Goal: Task Accomplishment & Management: Complete application form

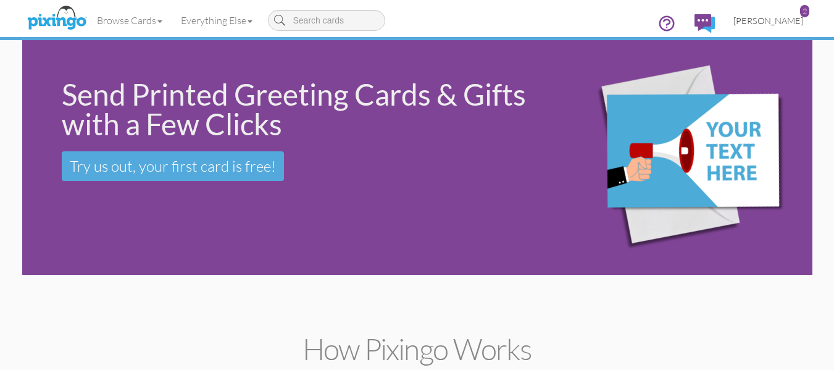
click at [777, 22] on span "[PERSON_NAME]" at bounding box center [768, 20] width 70 height 10
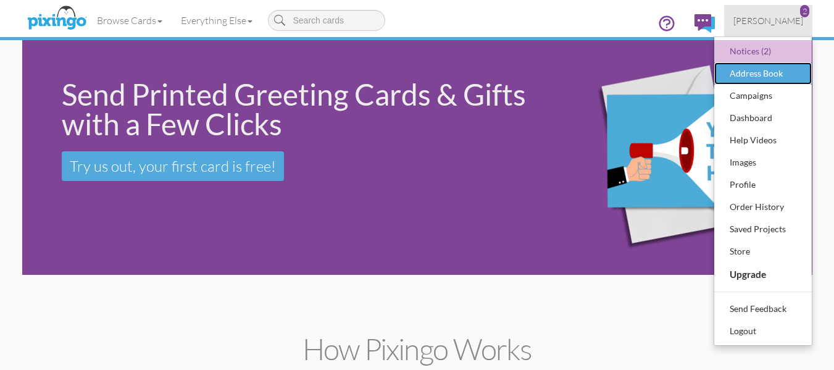
click at [757, 75] on div "Address Book" at bounding box center [762, 73] width 73 height 19
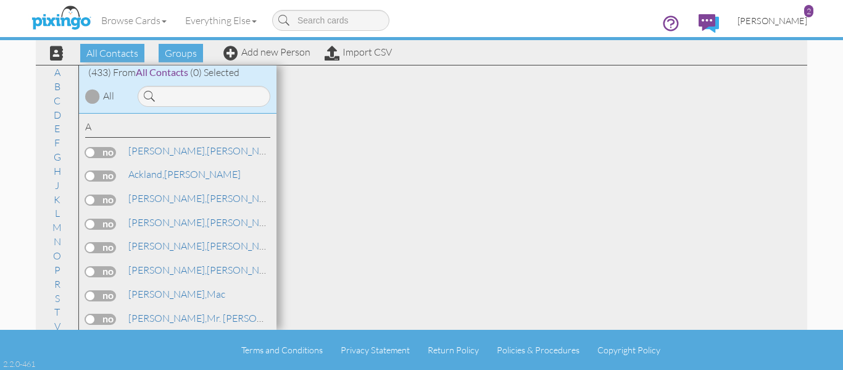
click at [807, 19] on link "[PERSON_NAME] 2" at bounding box center [772, 20] width 88 height 31
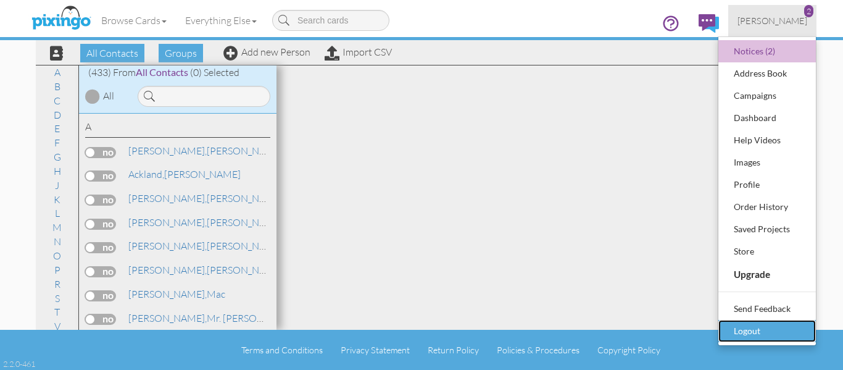
click at [759, 338] on div "Logout" at bounding box center [767, 331] width 73 height 19
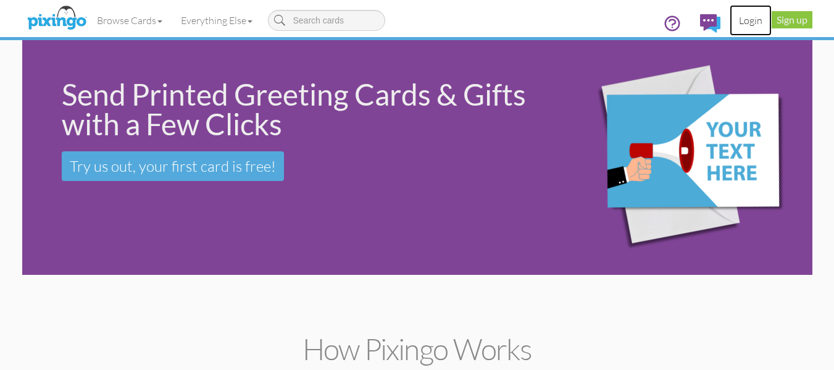
click at [756, 23] on link "Login" at bounding box center [751, 20] width 42 height 31
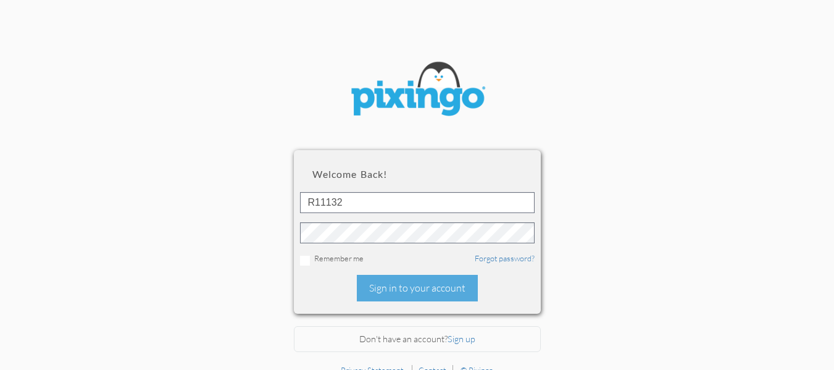
drag, startPoint x: 388, startPoint y: 297, endPoint x: 467, endPoint y: 261, distance: 86.7
click at [391, 298] on div "Sign in to your account" at bounding box center [417, 288] width 121 height 27
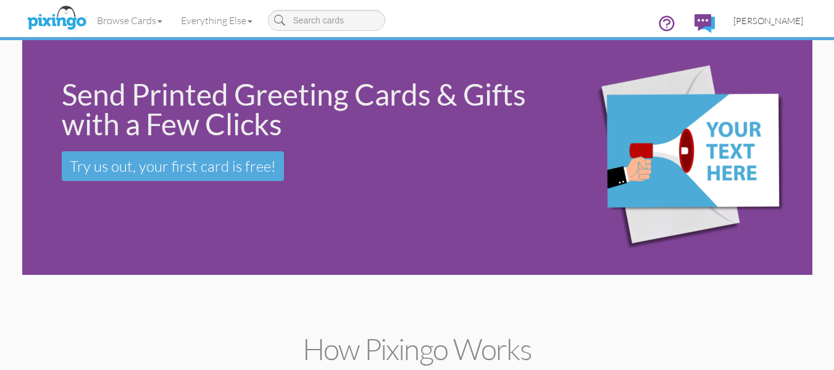
click at [773, 19] on span "[PERSON_NAME]" at bounding box center [768, 20] width 70 height 10
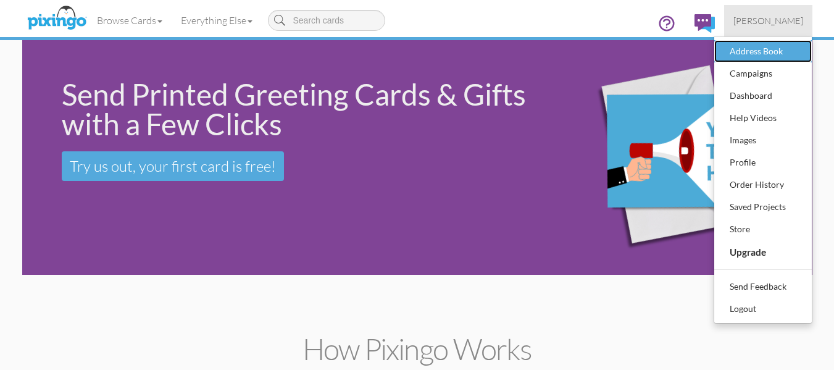
click at [749, 49] on div "Address Book" at bounding box center [762, 51] width 73 height 19
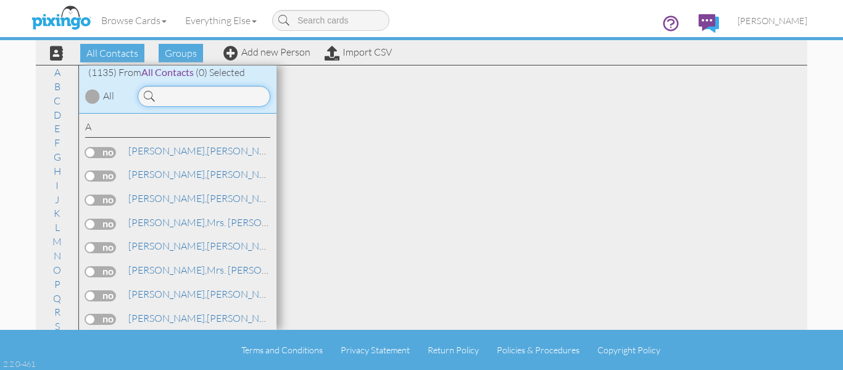
click at [219, 95] on input at bounding box center [204, 96] width 133 height 21
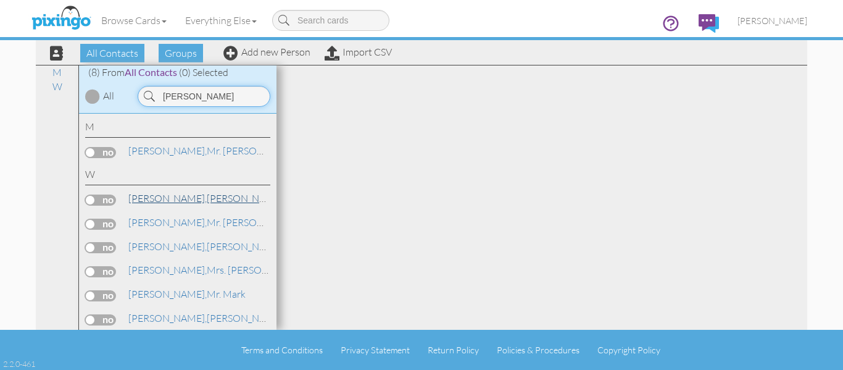
scroll to position [28, 0]
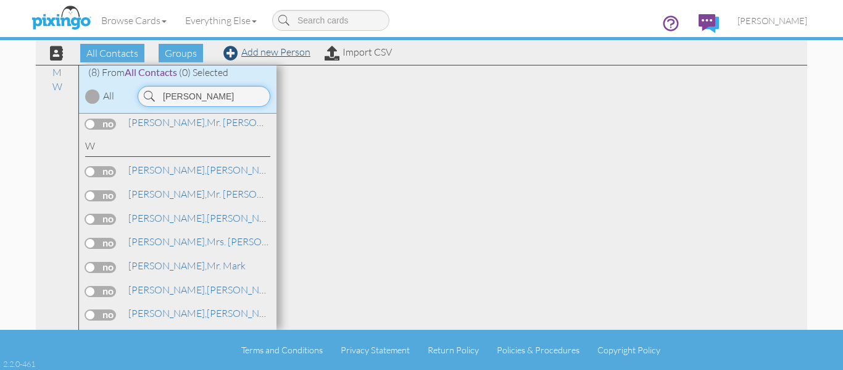
type input "[PERSON_NAME]"
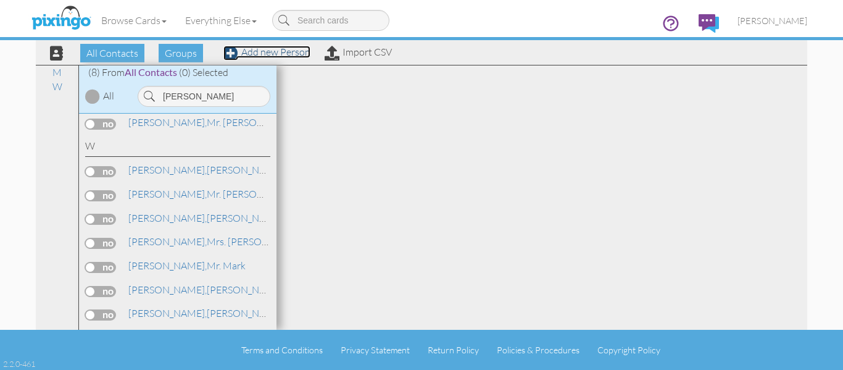
click at [291, 50] on link "Add new Person" at bounding box center [266, 52] width 87 height 12
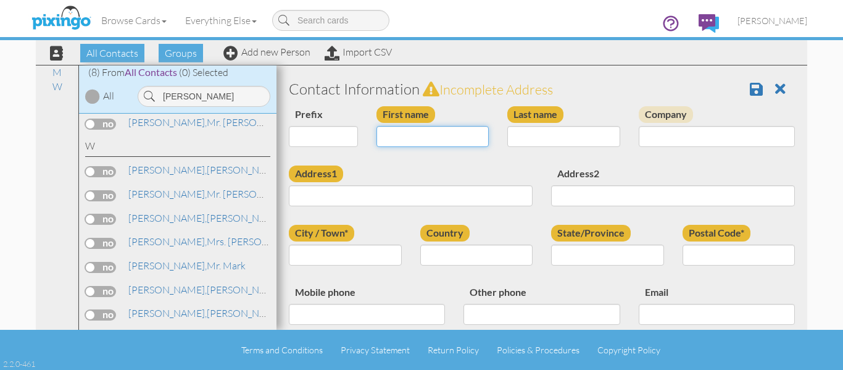
click at [409, 133] on input "First name" at bounding box center [433, 136] width 113 height 21
type input "[PERSON_NAME]"
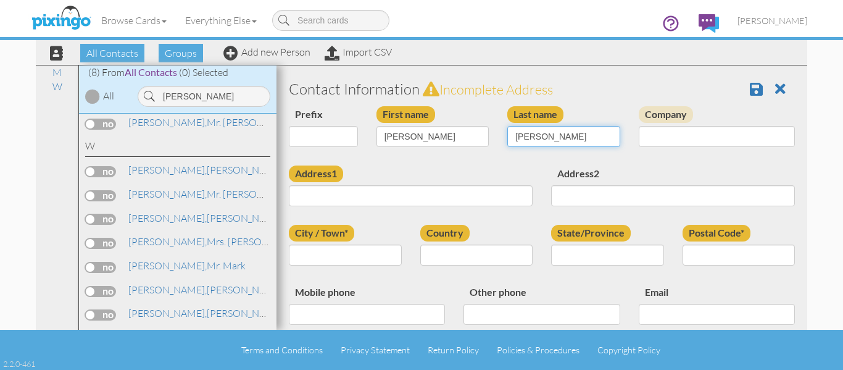
type input "[PERSON_NAME]"
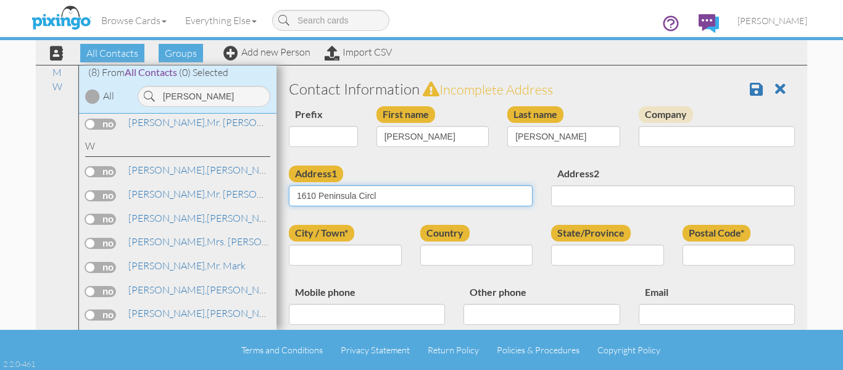
click at [406, 189] on input "1610 Peninsula Circl" at bounding box center [411, 195] width 244 height 21
type input "[STREET_ADDRESS]"
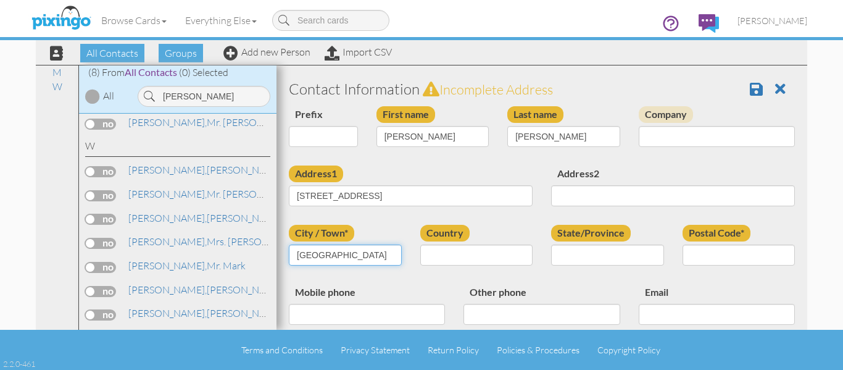
type input "[GEOGRAPHIC_DATA]"
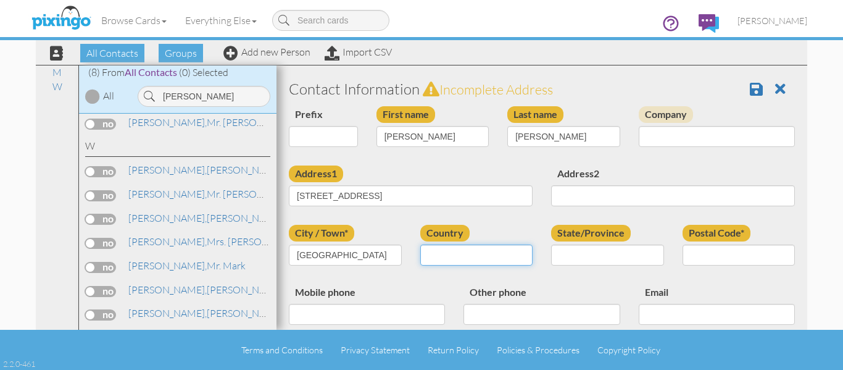
select select "object:6114"
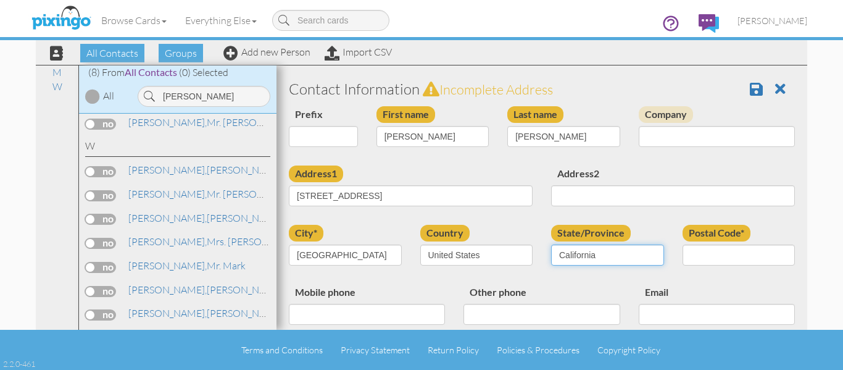
select select "object:6368"
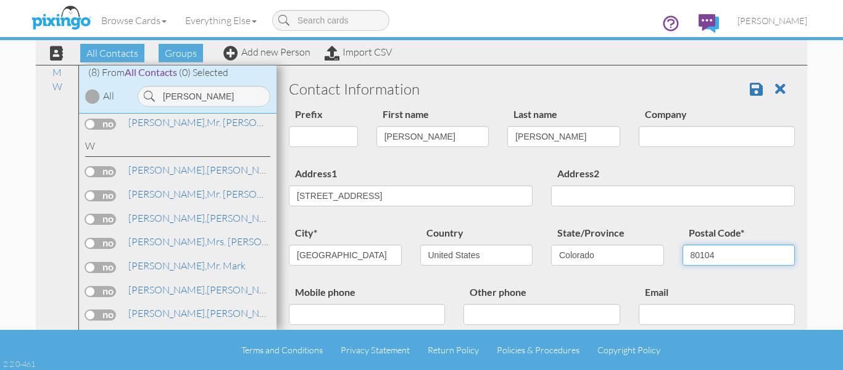
type input "80104"
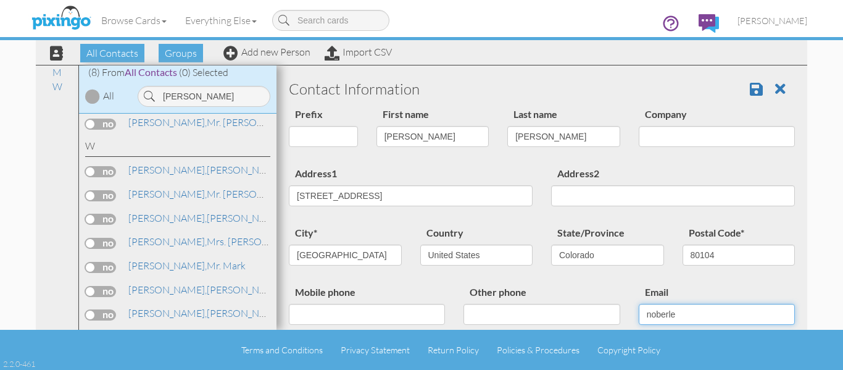
click at [646, 310] on input "noberle" at bounding box center [717, 314] width 156 height 21
click at [698, 317] on input "nkoberle" at bounding box center [717, 314] width 156 height 21
type input "[EMAIL_ADDRESS][DOMAIN_NAME]"
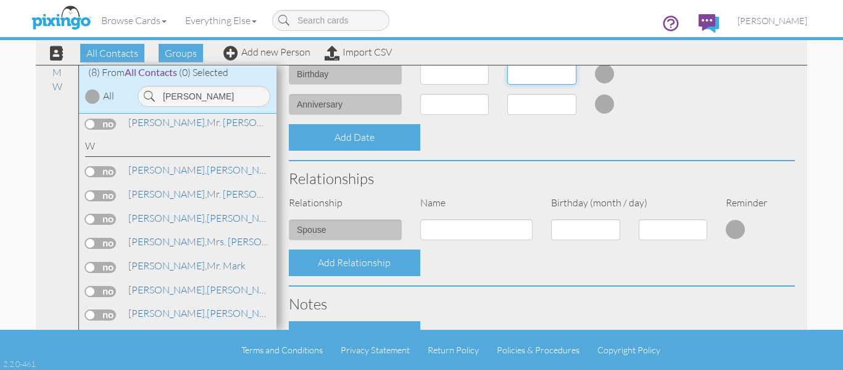
scroll to position [277, 0]
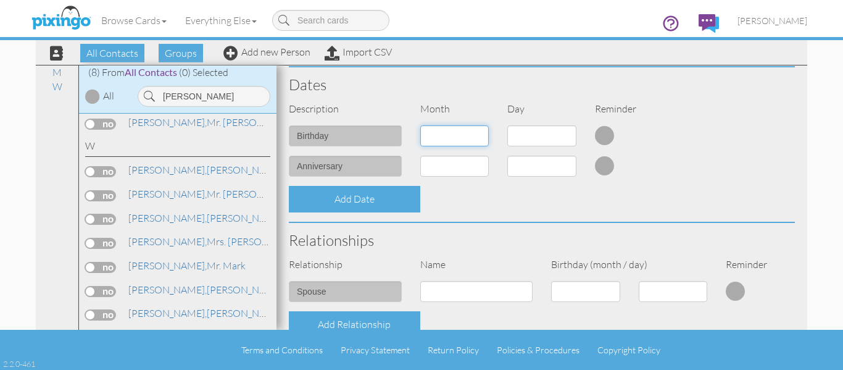
click at [456, 136] on select "1 - [DATE] - [DATE] - [DATE] - [DATE] - [DATE] - [DATE] - [DATE] - [DATE] - [DA…" at bounding box center [454, 135] width 69 height 21
select select "object:6113"
click at [420, 125] on select "1 - [DATE] - [DATE] - [DATE] - [DATE] - [DATE] - [DATE] - [DATE] - [DATE] - [DA…" at bounding box center [454, 135] width 69 height 21
click at [541, 136] on select "1 2 3 4 5 6 7 8 9 10 11 12 13 14 15 16 17 18 19 20 21 22 23 24 25 26 27 28 29 3…" at bounding box center [541, 135] width 69 height 21
select select "number:20"
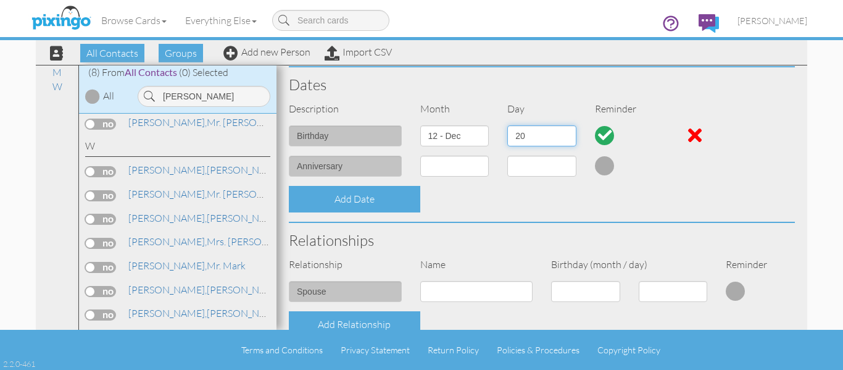
click at [507, 125] on select "1 2 3 4 5 6 7 8 9 10 11 12 13 14 15 16 17 18 19 20 21 22 23 24 25 26 27 28 29 3…" at bounding box center [541, 135] width 69 height 21
click at [541, 223] on div "Relationships" at bounding box center [542, 240] width 525 height 35
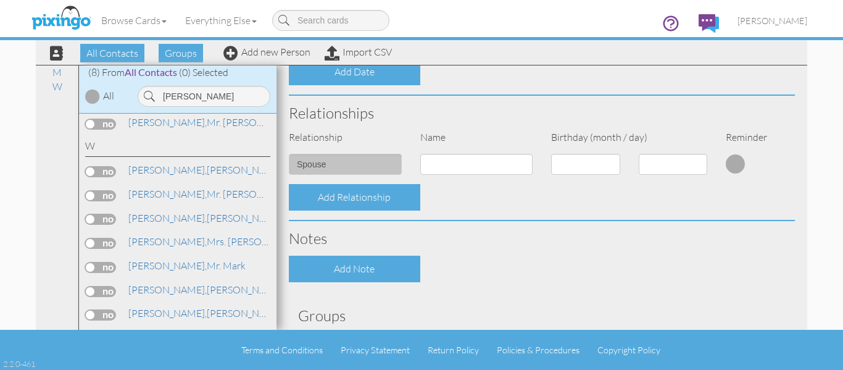
scroll to position [497, 0]
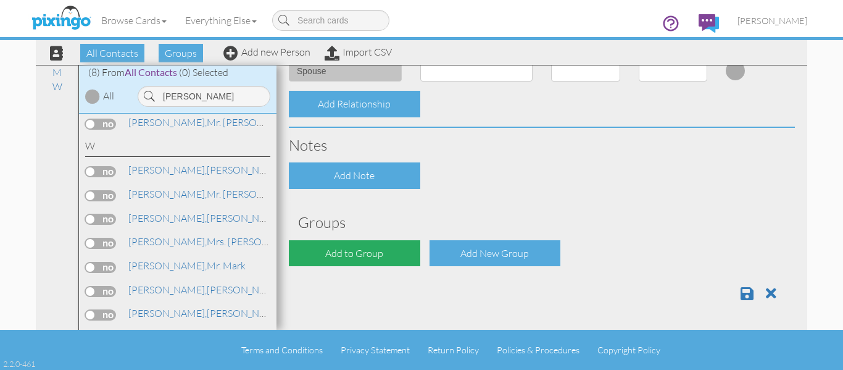
drag, startPoint x: 379, startPoint y: 270, endPoint x: 370, endPoint y: 256, distance: 16.4
click at [364, 243] on div "Add to Group" at bounding box center [354, 253] width 131 height 27
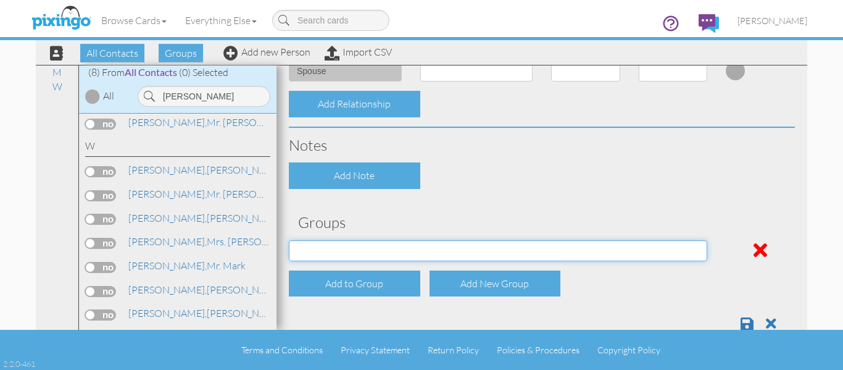
click at [365, 250] on select "April Birthdays August Birthdays Castlerock/Pine Pot Agents December Birthdays …" at bounding box center [498, 250] width 418 height 21
select select "object:6427"
click at [289, 240] on select "April Birthdays August Birthdays Castlerock/Pine Pot Agents December Birthdays …" at bounding box center [498, 250] width 418 height 21
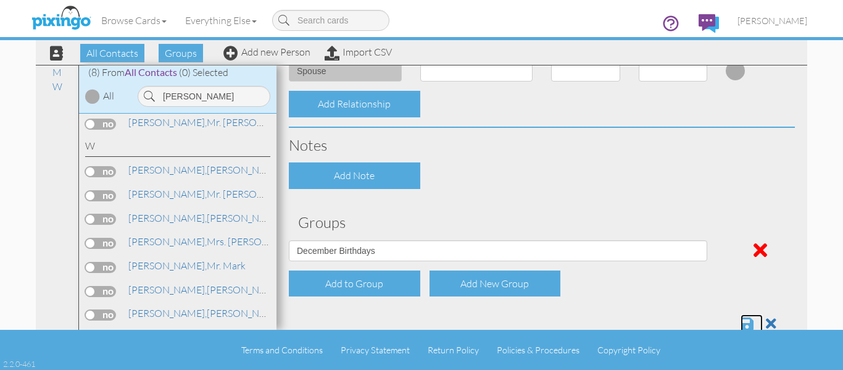
click at [743, 323] on span at bounding box center [747, 323] width 13 height 15
